Goal: Information Seeking & Learning: Learn about a topic

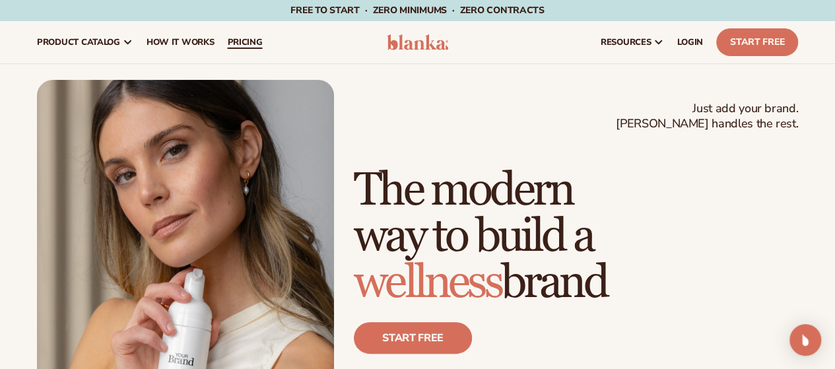
click at [239, 35] on link "pricing" at bounding box center [245, 42] width 48 height 42
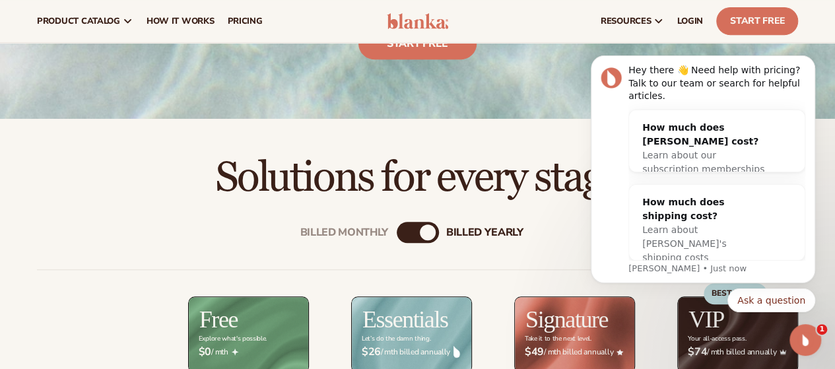
click at [402, 227] on div "Billed Monthly" at bounding box center [405, 233] width 16 height 16
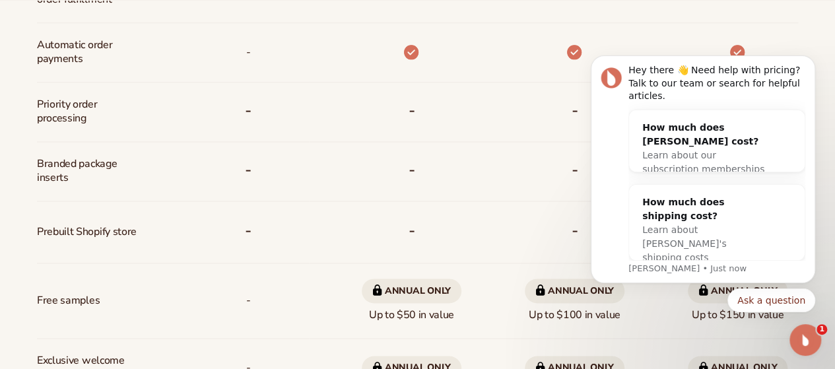
scroll to position [874, 0]
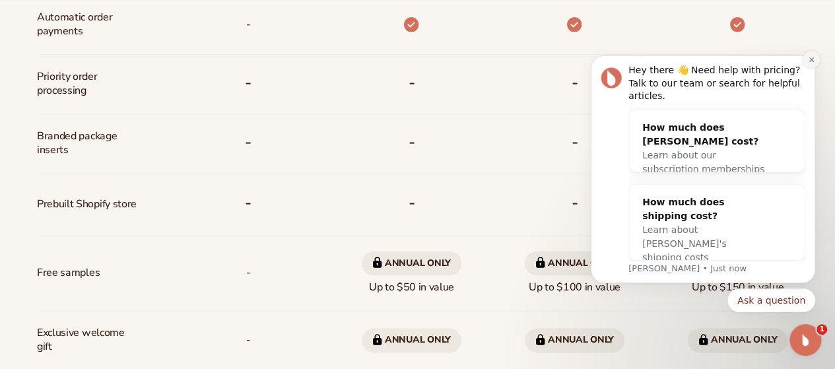
click at [810, 61] on icon "Dismiss notification" at bounding box center [811, 59] width 5 height 5
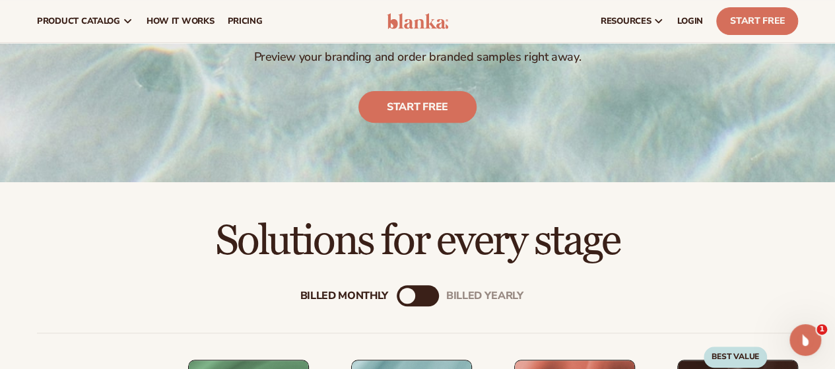
scroll to position [214, 0]
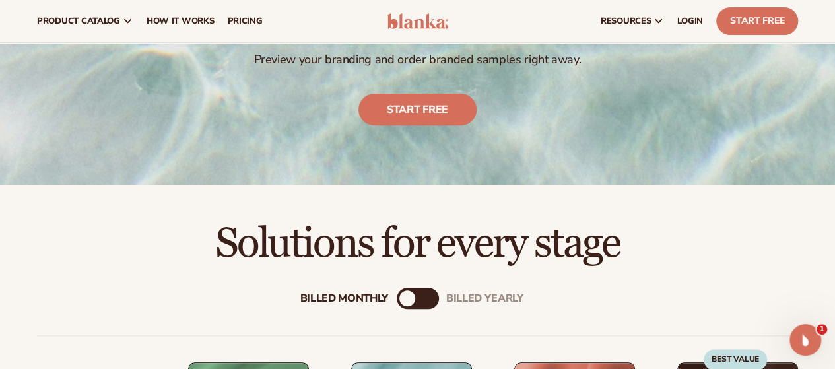
click at [429, 302] on div "billed Yearly" at bounding box center [431, 299] width 16 height 16
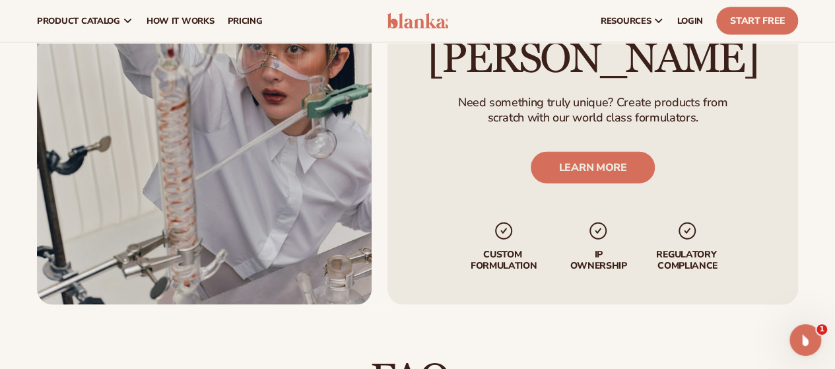
scroll to position [1469, 0]
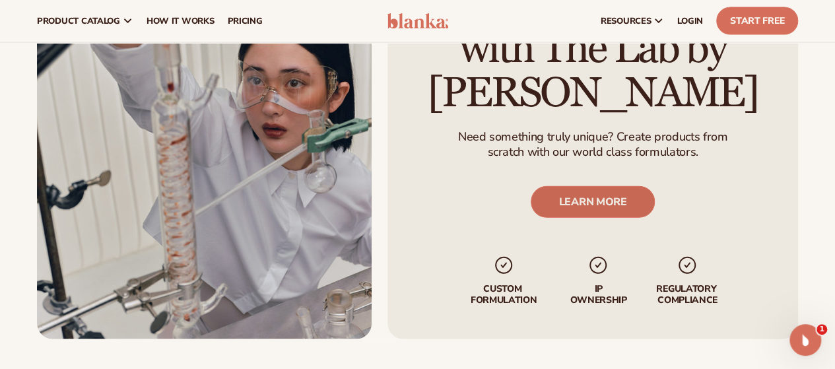
click at [573, 206] on link "LEARN MORE" at bounding box center [593, 202] width 125 height 32
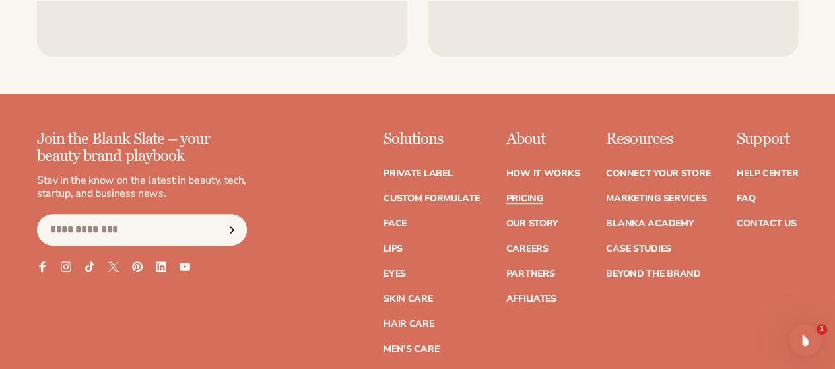
scroll to position [2672, 0]
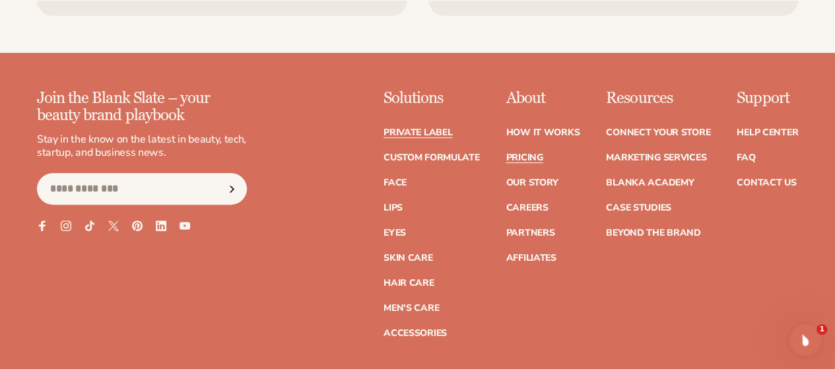
click at [384, 129] on link "Private label" at bounding box center [418, 132] width 69 height 9
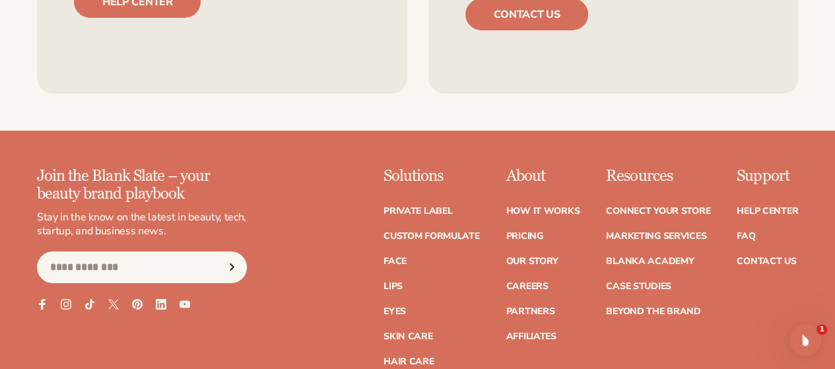
scroll to position [2245, 0]
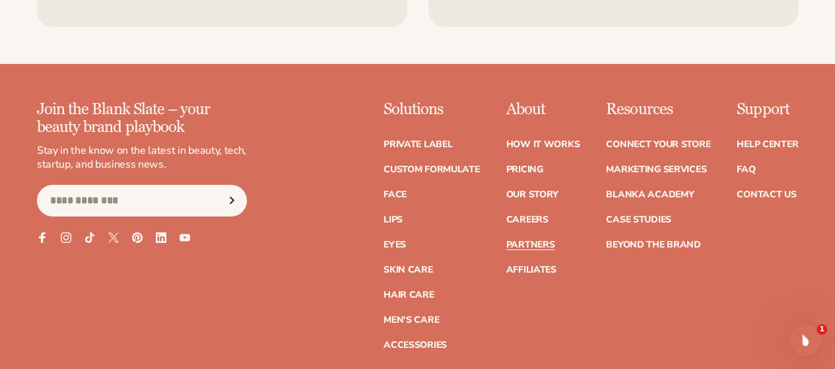
click at [506, 240] on link "Partners" at bounding box center [530, 244] width 49 height 9
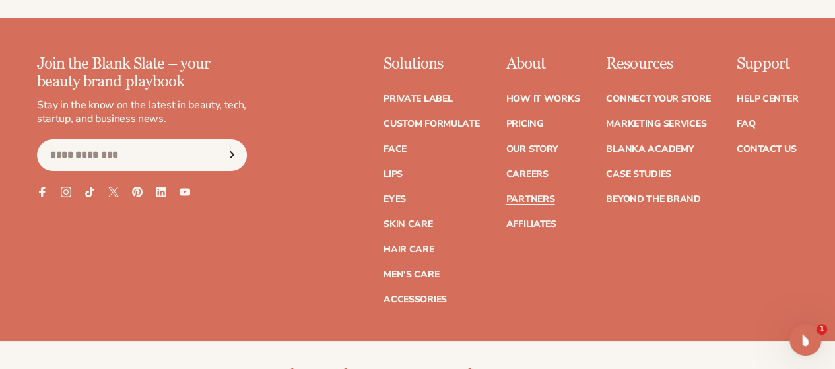
scroll to position [2377, 0]
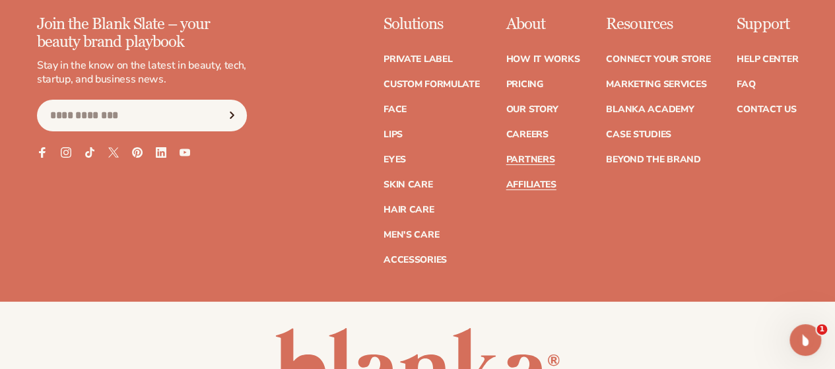
click at [506, 185] on link "Affiliates" at bounding box center [531, 184] width 50 height 9
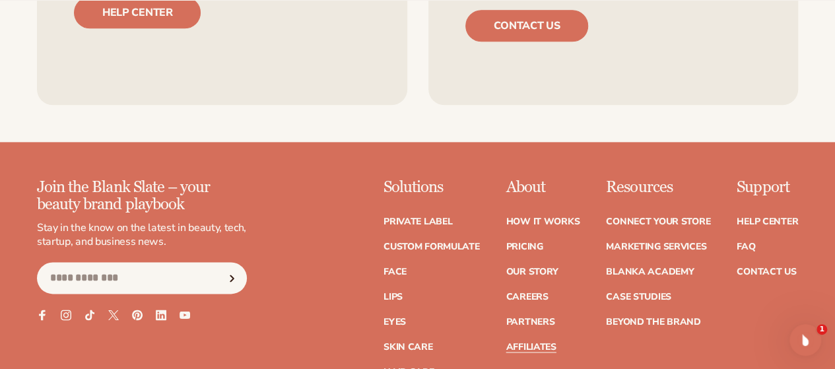
scroll to position [3368, 0]
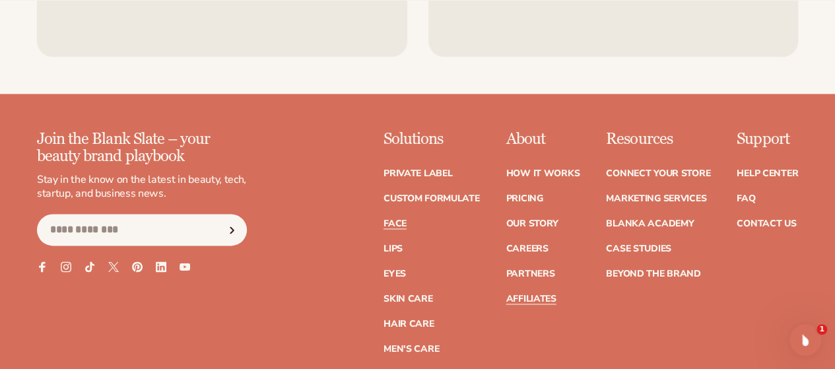
click at [384, 219] on link "Face" at bounding box center [395, 223] width 23 height 9
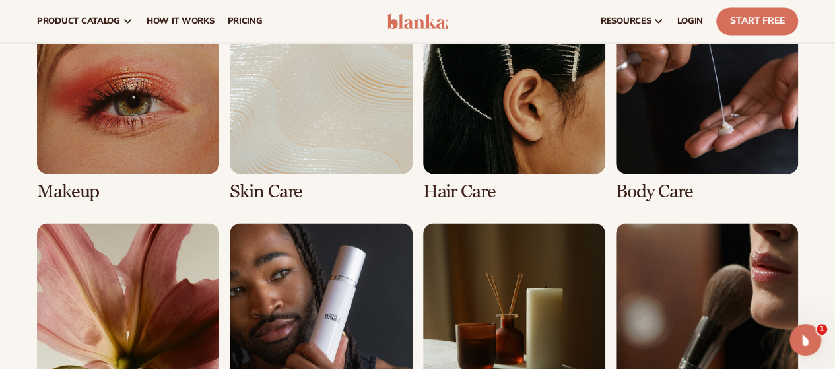
scroll to position [925, 0]
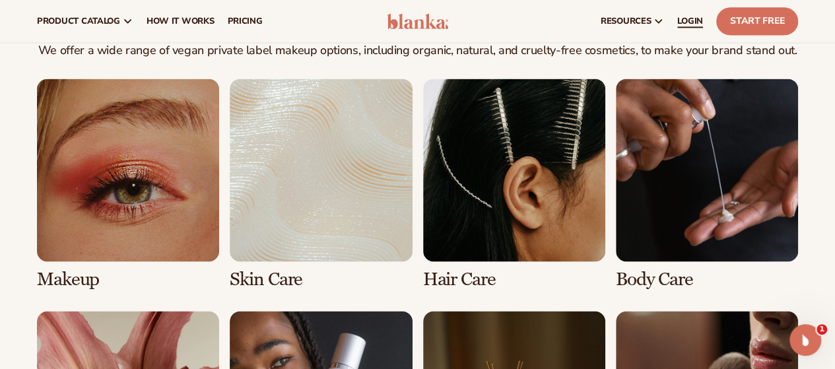
click at [688, 26] on span "LOGIN" at bounding box center [691, 21] width 26 height 11
